Goal: Task Accomplishment & Management: Manage account settings

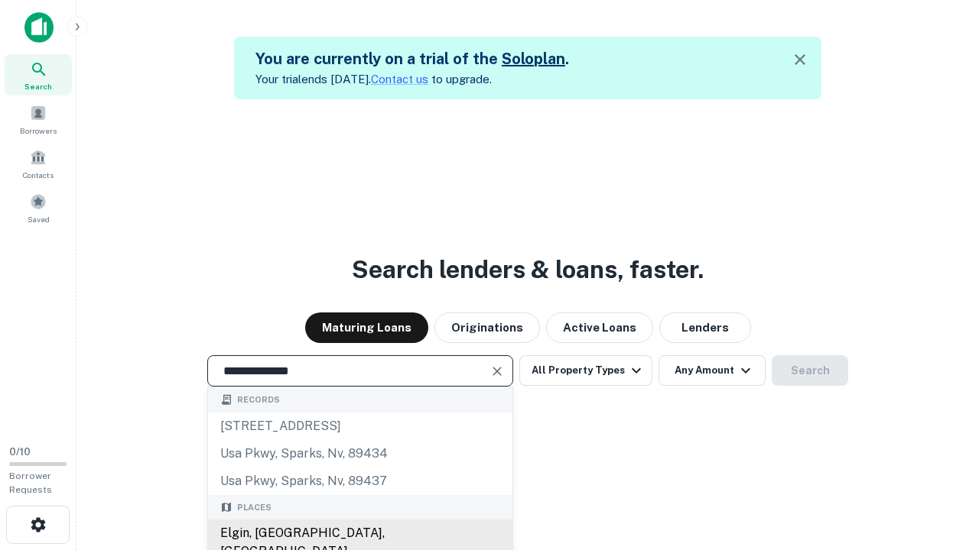
click at [359, 534] on div "Elgin, IL, USA" at bounding box center [360, 543] width 304 height 46
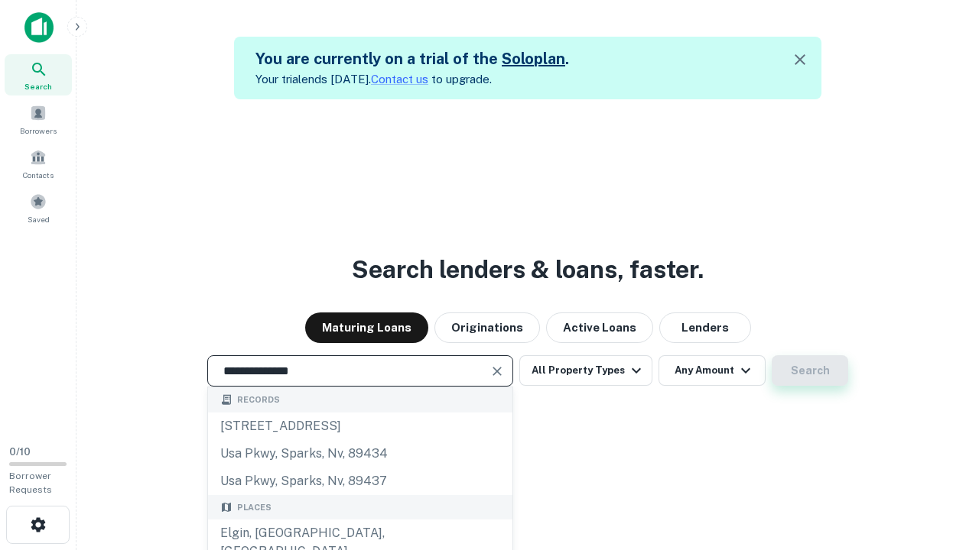
type input "**********"
click at [810, 371] on button "Search" at bounding box center [809, 370] width 76 height 31
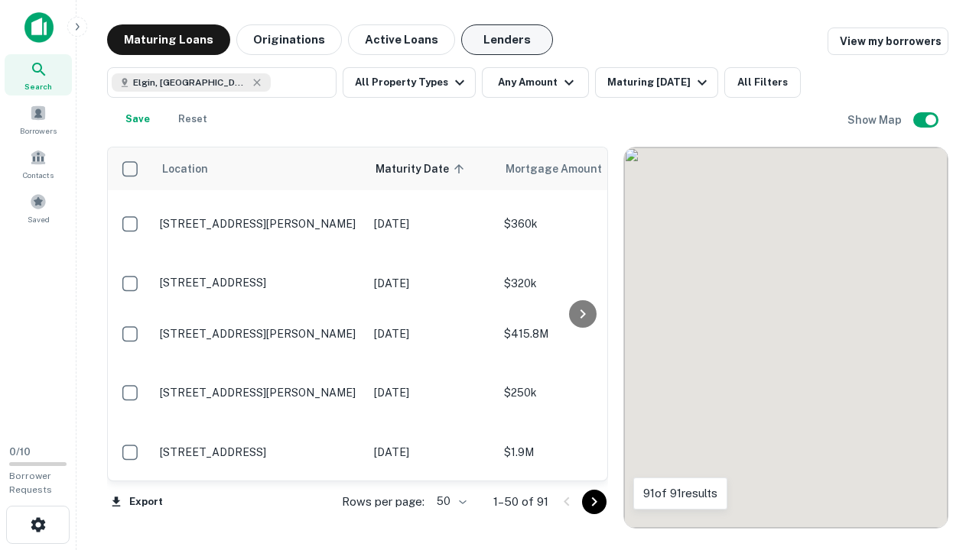
click at [507, 40] on button "Lenders" at bounding box center [507, 39] width 92 height 31
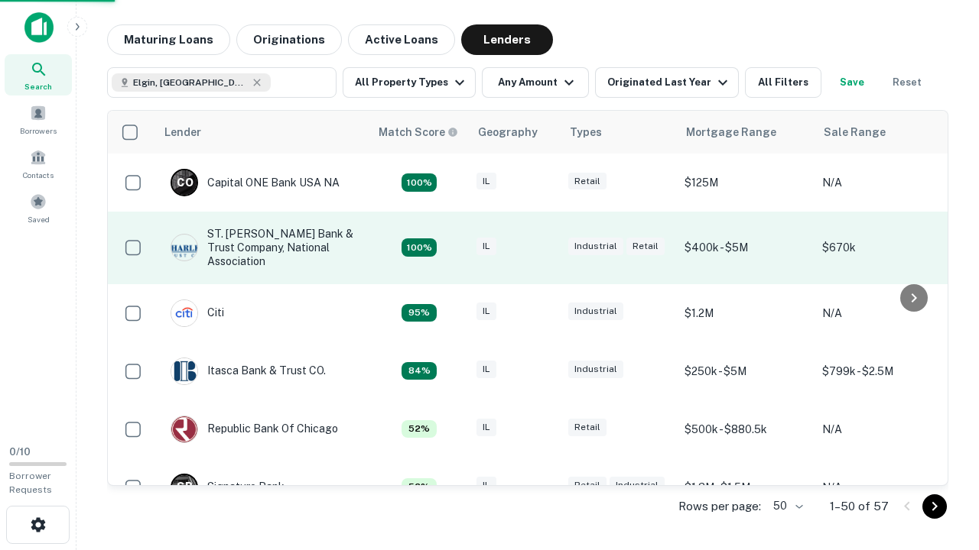
click at [543, 248] on div "IL" at bounding box center [514, 248] width 76 height 21
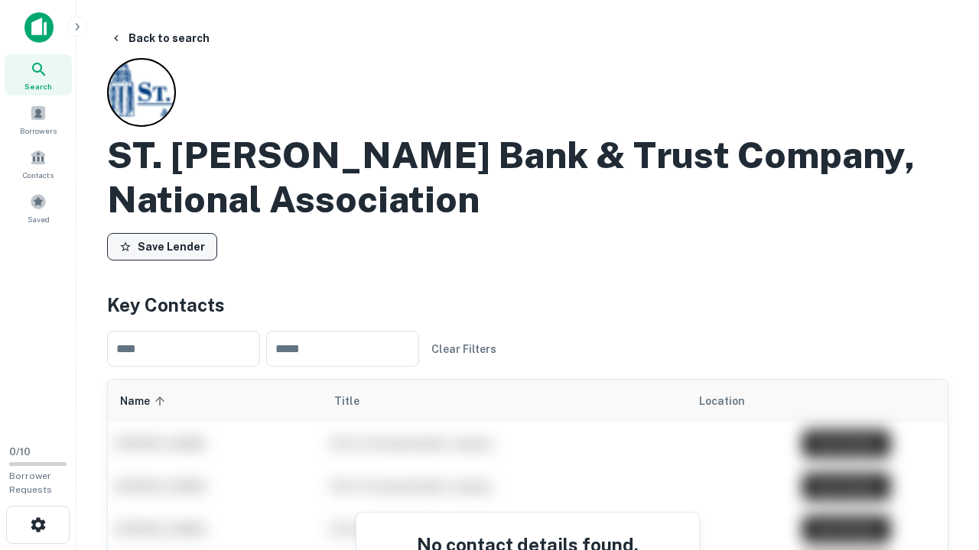
click at [162, 247] on button "Save Lender" at bounding box center [162, 247] width 110 height 28
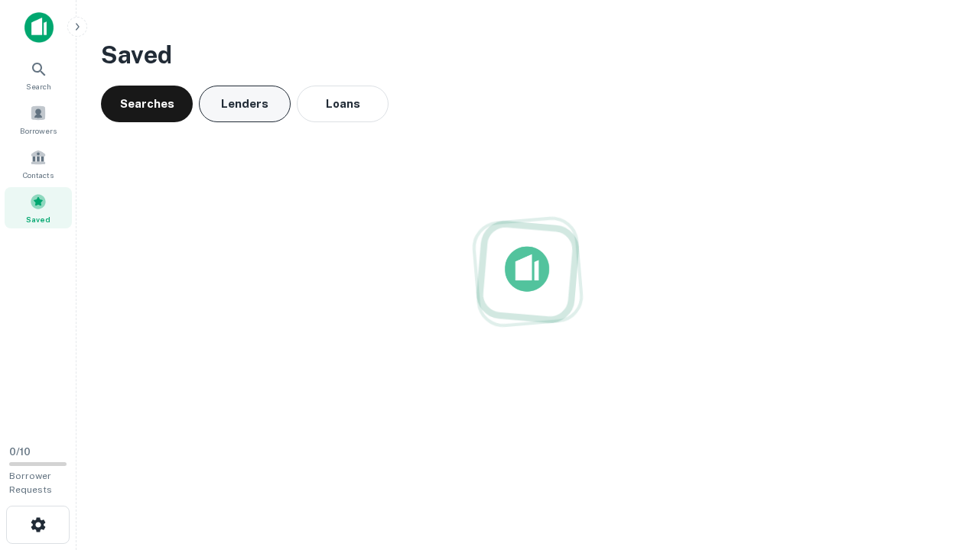
click at [245, 104] on button "Lenders" at bounding box center [245, 104] width 92 height 37
